Goal: Find specific page/section: Find specific page/section

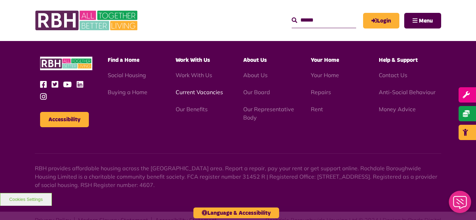
scroll to position [2022, 0]
click at [198, 89] on link "Current Vacancies" at bounding box center [199, 92] width 47 height 7
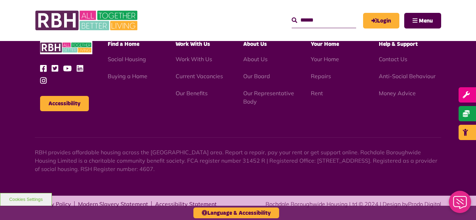
scroll to position [818, 0]
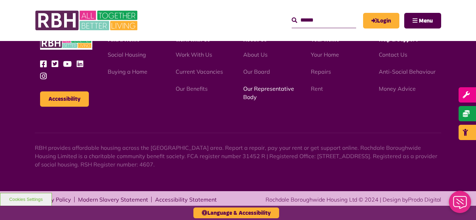
click at [262, 89] on link "Our Representative Body" at bounding box center [268, 92] width 51 height 15
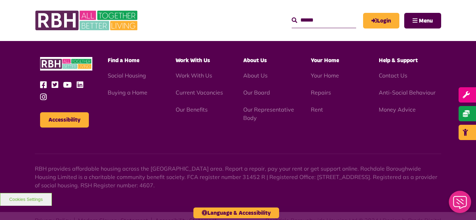
scroll to position [2022, 0]
